Goal: Task Accomplishment & Management: Manage account settings

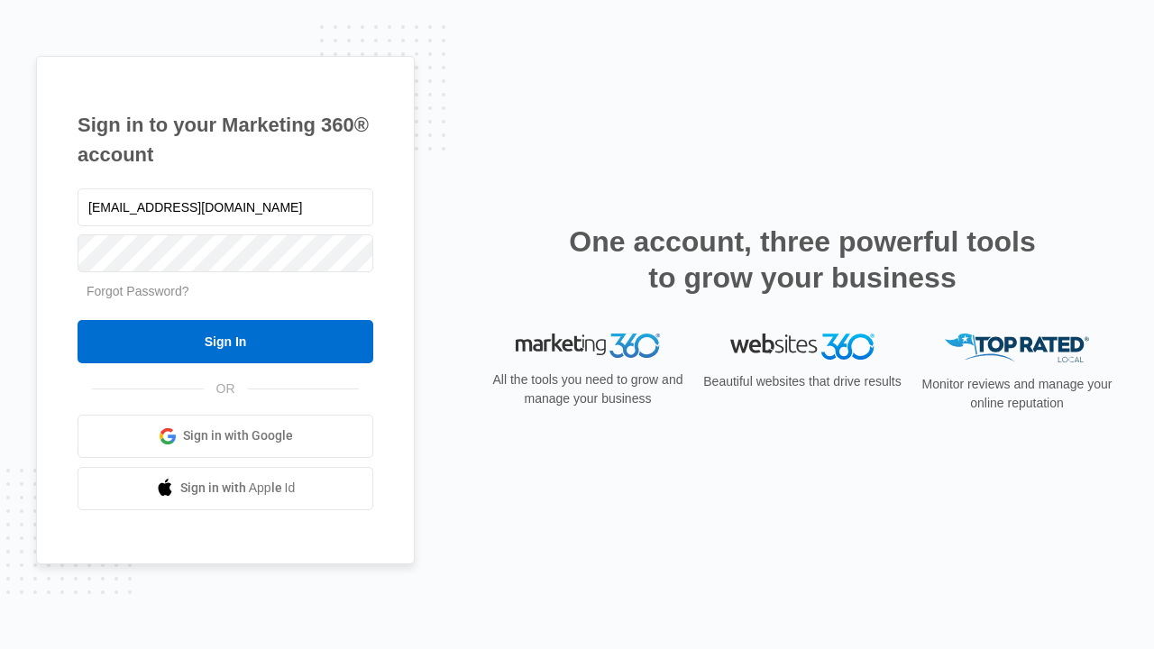
type input "[EMAIL_ADDRESS][DOMAIN_NAME]"
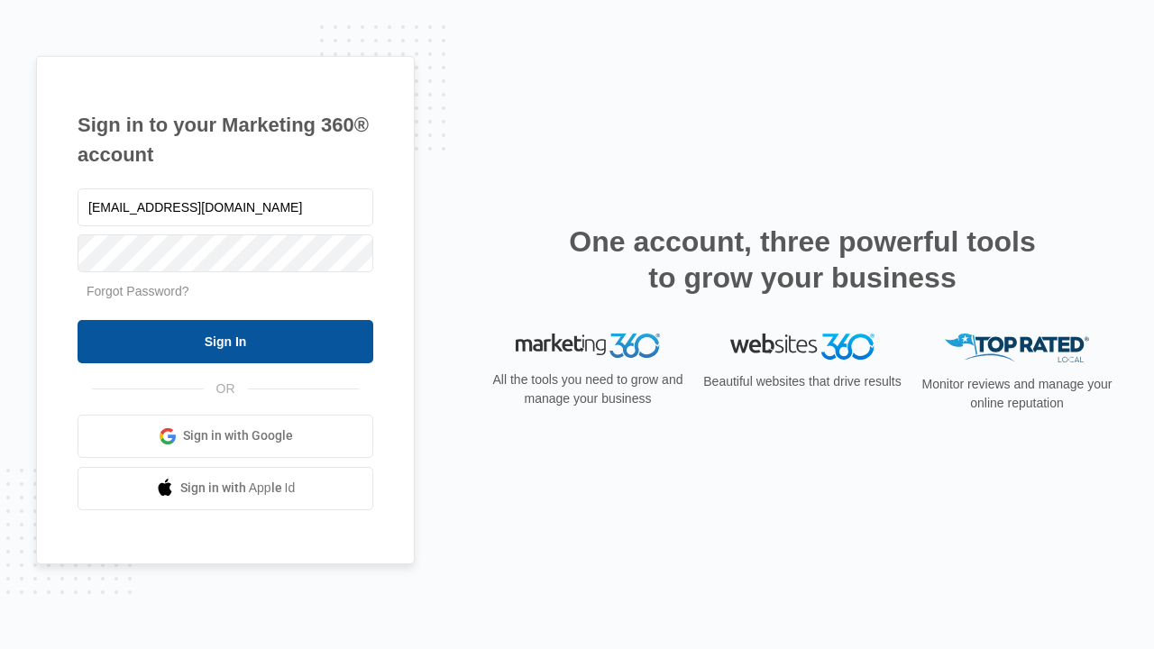
click at [225, 341] on input "Sign In" at bounding box center [226, 341] width 296 height 43
